Goal: Task Accomplishment & Management: Complete application form

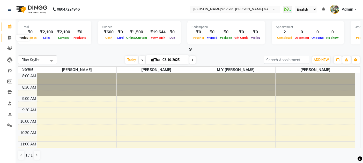
click at [8, 38] on icon at bounding box center [9, 38] width 3 height 4
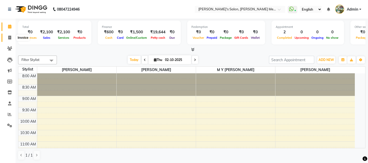
select select "service"
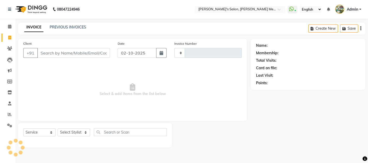
type input "0679"
select select "582"
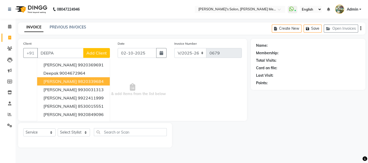
click at [51, 82] on span "[PERSON_NAME]" at bounding box center [59, 81] width 33 height 5
type input "9820339684"
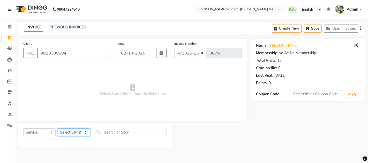
click at [70, 131] on select "Select Stylist [PERSON_NAME] m y [PERSON_NAME] [PERSON_NAME] [PERSON_NAME]" at bounding box center [74, 132] width 32 height 8
select select "7819"
click at [58, 128] on select "Select Stylist [PERSON_NAME] m y [PERSON_NAME] [PERSON_NAME] [PERSON_NAME]" at bounding box center [74, 132] width 32 height 8
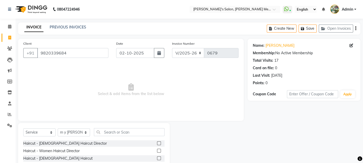
click at [157, 152] on label at bounding box center [159, 151] width 4 height 4
click at [157, 152] on input "checkbox" at bounding box center [158, 150] width 3 height 3
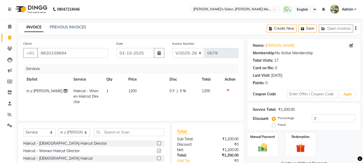
checkbox input "false"
click at [270, 150] on div "Manual Payment" at bounding box center [262, 144] width 31 height 25
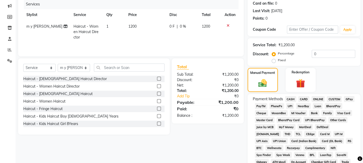
scroll to position [69, 0]
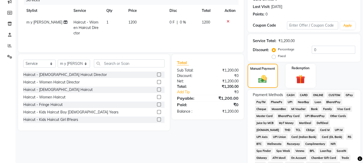
click at [302, 94] on span "CARD" at bounding box center [303, 95] width 11 height 6
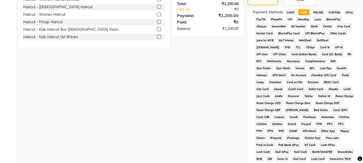
scroll to position [220, 0]
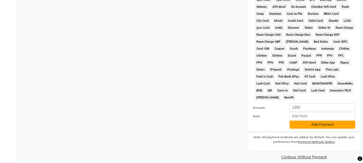
click at [318, 121] on button "Add Payment" at bounding box center [322, 125] width 66 height 8
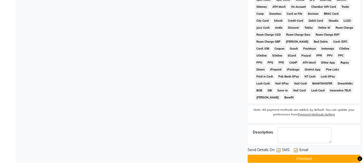
click at [295, 148] on label at bounding box center [296, 150] width 4 height 4
click at [295, 149] on input "checkbox" at bounding box center [295, 150] width 3 height 3
checkbox input "false"
click at [278, 148] on label at bounding box center [278, 150] width 4 height 4
click at [278, 149] on input "checkbox" at bounding box center [277, 150] width 3 height 3
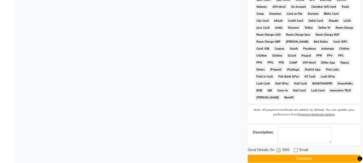
checkbox input "false"
click at [286, 155] on button "Checkout" at bounding box center [303, 159] width 113 height 8
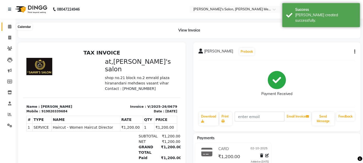
click at [9, 27] on icon at bounding box center [9, 27] width 3 height 4
